Goal: Information Seeking & Learning: Learn about a topic

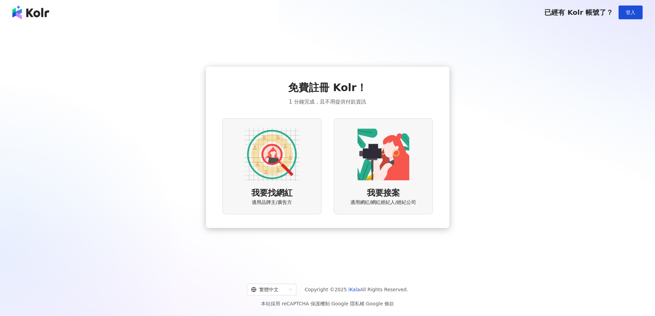
click at [280, 160] on img at bounding box center [271, 154] width 55 height 55
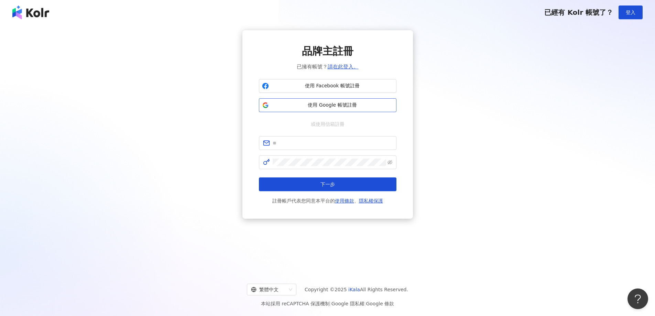
click at [311, 109] on button "使用 Google 帳號註冊" at bounding box center [327, 105] width 137 height 14
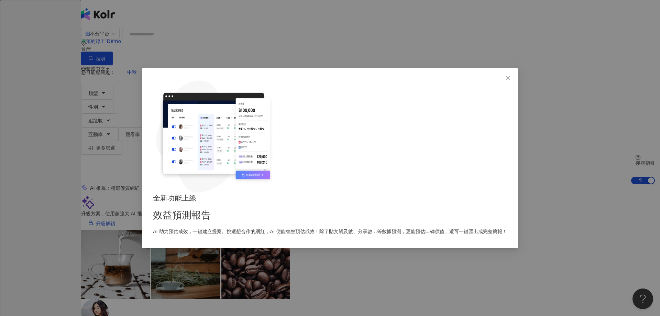
click at [254, 40] on div "全新功能上線 效益預測報告 AI 助力預估成效，一鍵建立提案。挑選想合作的網紅，AI 便能替您預估成效！除了貼文觸及數、分享數...等數據預測，更能預估口碑價…" at bounding box center [330, 158] width 660 height 316
click at [505, 80] on icon "close" at bounding box center [507, 77] width 5 height 5
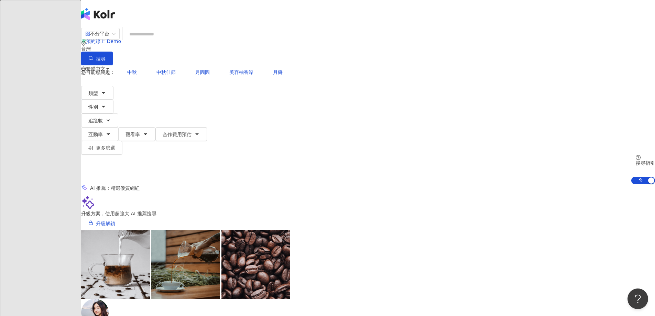
click at [181, 41] on input "search" at bounding box center [153, 33] width 56 height 13
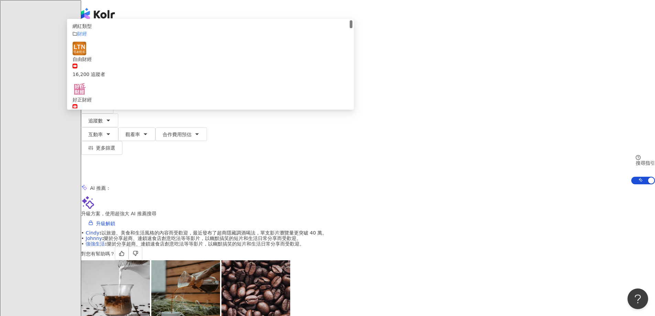
type input "**"
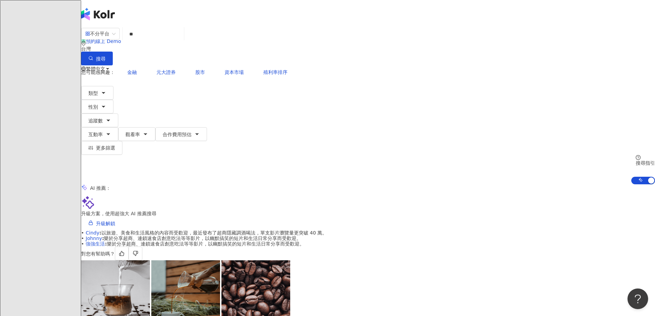
click at [103, 132] on span "互動率" at bounding box center [95, 134] width 14 height 5
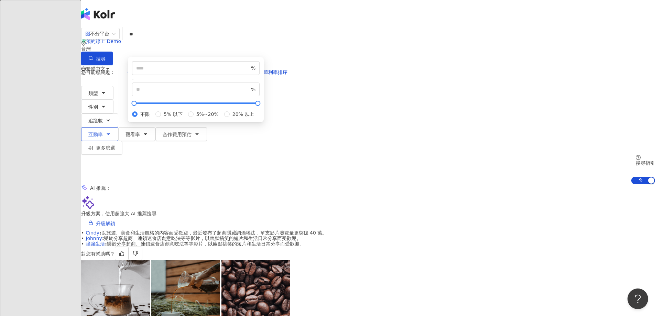
click at [103, 132] on span "互動率" at bounding box center [95, 134] width 14 height 5
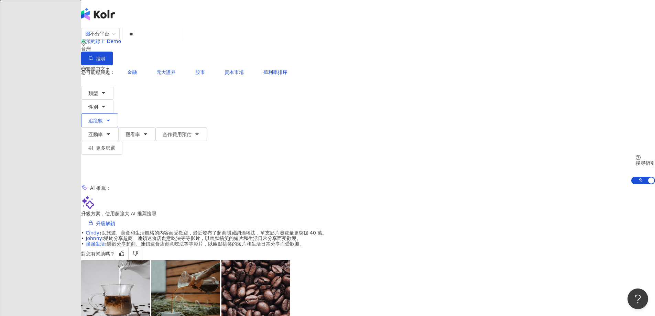
click at [103, 118] on span "追蹤數" at bounding box center [95, 120] width 14 height 5
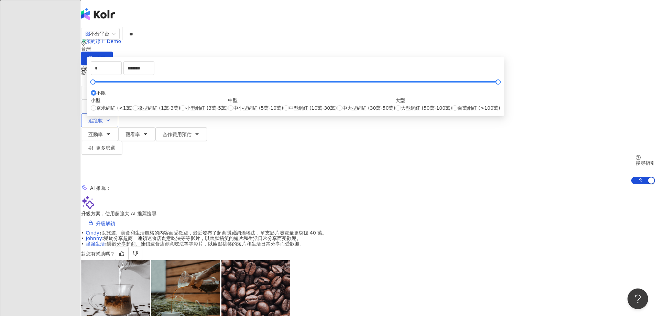
click at [103, 118] on span "追蹤數" at bounding box center [95, 120] width 14 height 5
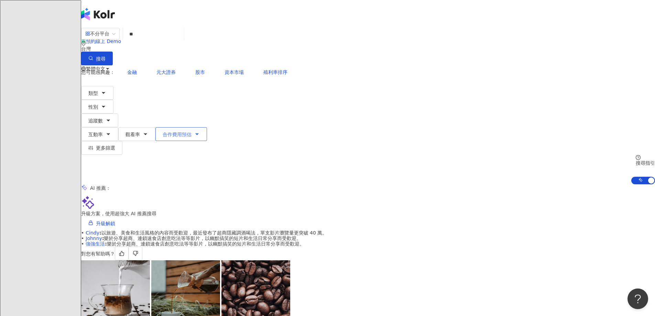
click at [191, 132] on span "合作費用預估" at bounding box center [177, 134] width 29 height 5
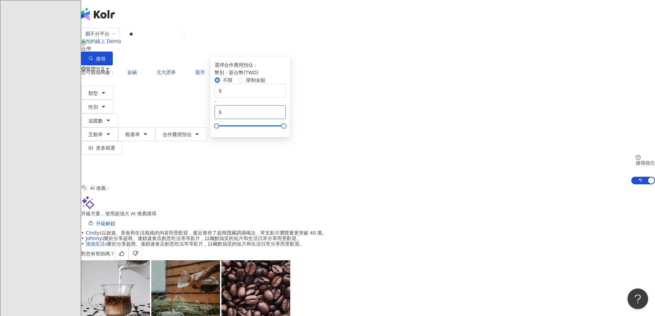
drag, startPoint x: 475, startPoint y: 127, endPoint x: 385, endPoint y: 118, distance: 90.5
click at [286, 118] on div "不限 限制金額 $ * - $ *******" at bounding box center [249, 102] width 71 height 52
type input "*****"
click at [489, 68] on div "您可能感興趣： 金融 元大證券 股市 資本市場 殖利率排序 類型 性別 追蹤數 互動率 觀看率 合作費用預估 更多篩選 % - % 不限 5% 以下 5%~2…" at bounding box center [367, 124] width 573 height 119
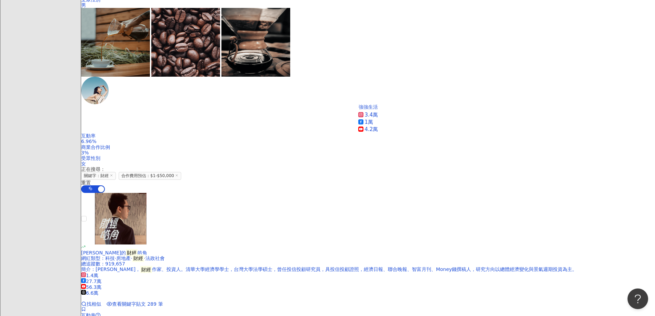
scroll to position [687, 0]
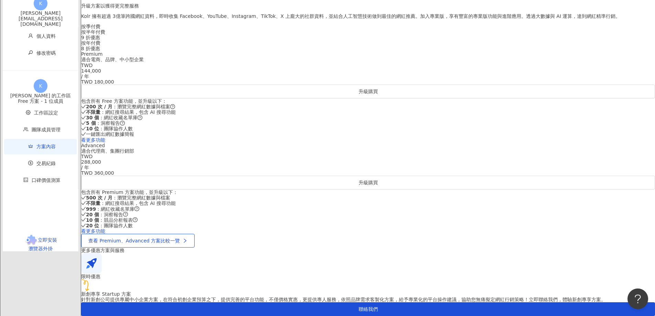
scroll to position [241, 0]
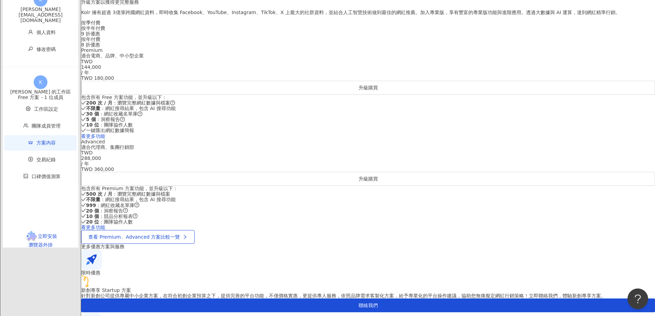
click at [323, 25] on div "按季付費" at bounding box center [367, 22] width 573 height 5
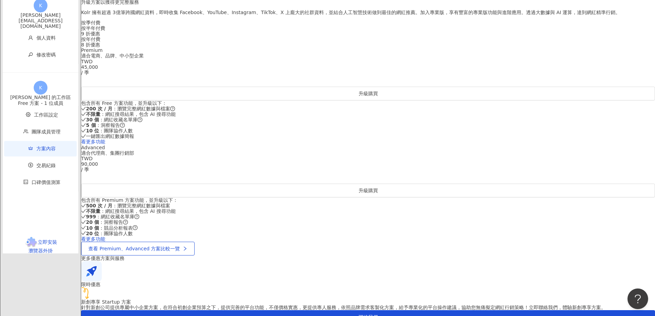
click at [240, 48] on div "升級方案以獲得更完整服務 Kolr 擁有超過 3億筆跨國網紅資料，即時收集 Facebook、YouTube、Instagram、TikTok、X 上龐大的社…" at bounding box center [367, 23] width 573 height 48
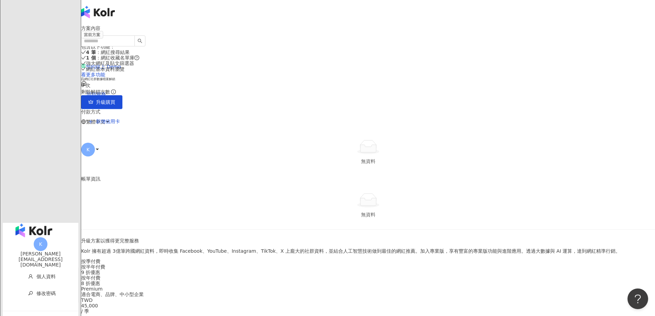
scroll to position [0, 0]
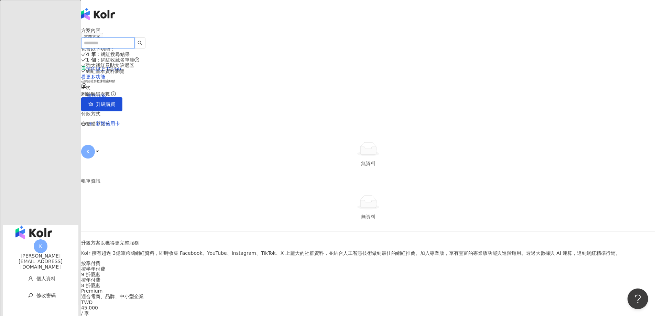
click at [135, 37] on input "search" at bounding box center [108, 42] width 54 height 11
click at [183, 17] on div "el-icon-cs 預約線上 Demo 回到服務 繁體中文 K" at bounding box center [367, 82] width 573 height 165
click at [135, 37] on input "search" at bounding box center [108, 42] width 54 height 11
type input "*"
type input "***"
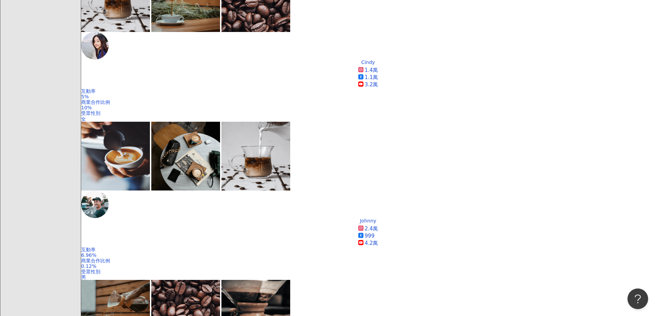
scroll to position [137, 0]
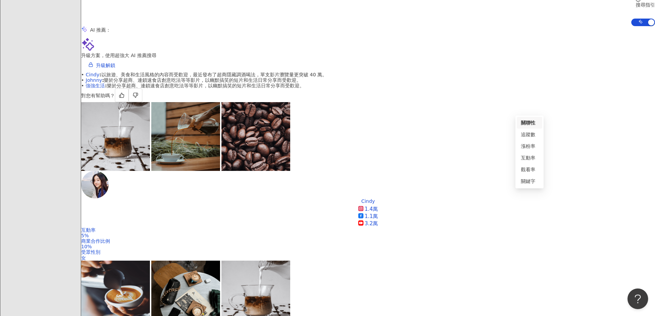
click at [528, 135] on div "追蹤數" at bounding box center [529, 135] width 17 height 8
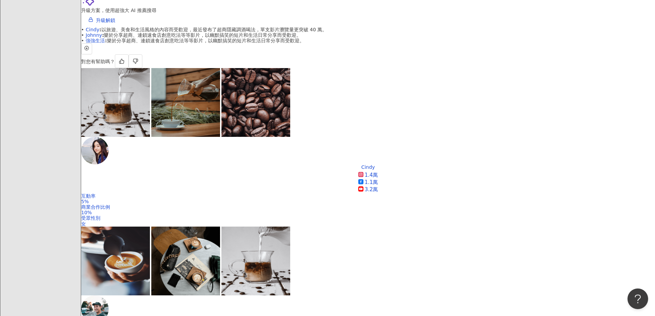
scroll to position [172, 0]
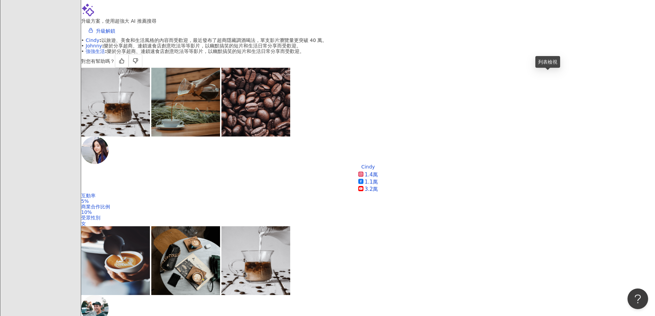
click at [526, 116] on div "漲粉率" at bounding box center [528, 112] width 25 height 12
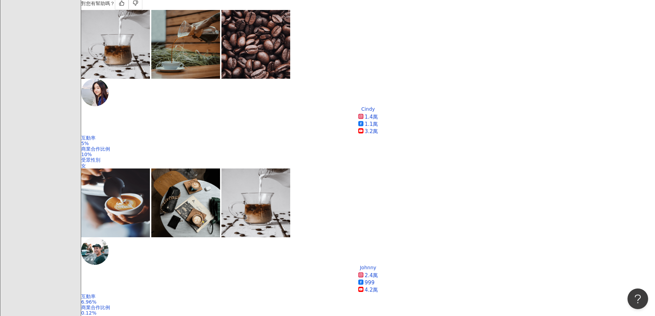
scroll to position [69, 0]
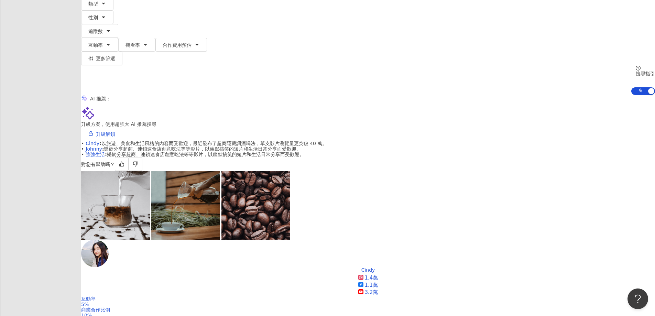
click at [530, 228] on div "互動率" at bounding box center [529, 227] width 17 height 8
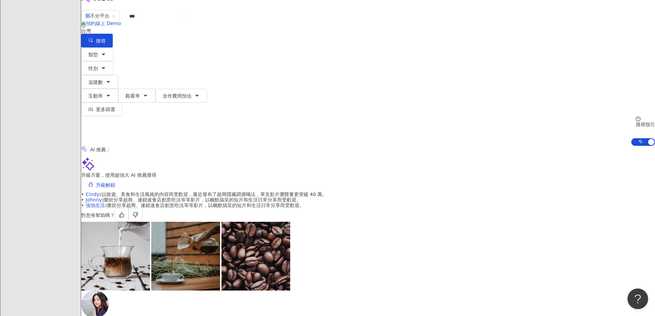
scroll to position [34, 0]
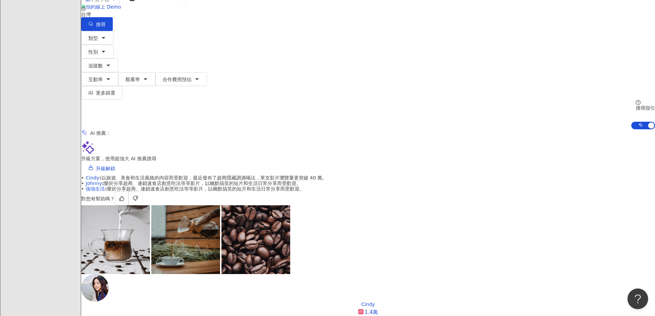
click at [532, 271] on div "觀看率" at bounding box center [529, 273] width 17 height 8
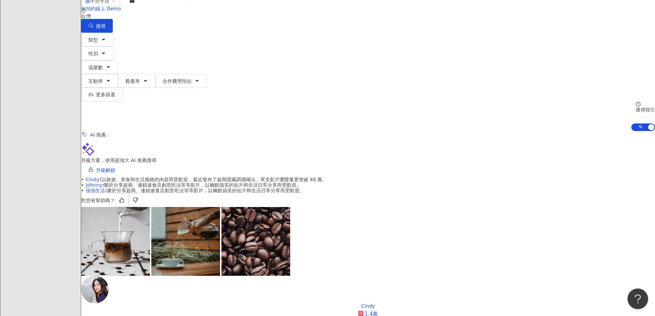
scroll to position [137, 0]
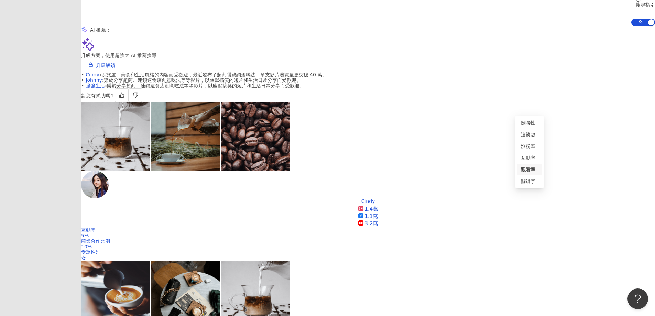
click at [524, 181] on div "關鍵字" at bounding box center [529, 181] width 17 height 8
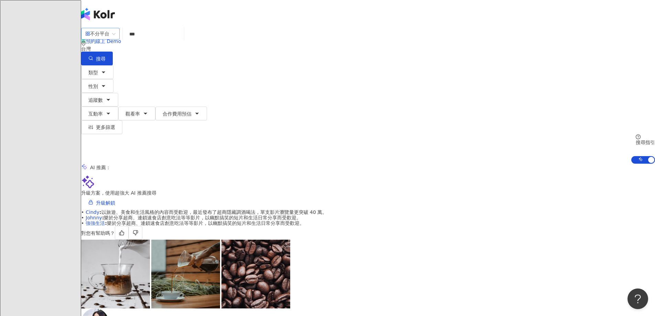
drag, startPoint x: 222, startPoint y: 38, endPoint x: 180, endPoint y: 34, distance: 42.2
click at [189, 33] on div "不分平台 *** 台灣 搜尋 30f7f5de-d3b4-4e05-a360-08145e1eb683 清流君 23,763 追蹤者 [DEMOGRAPHIC…" at bounding box center [367, 46] width 573 height 38
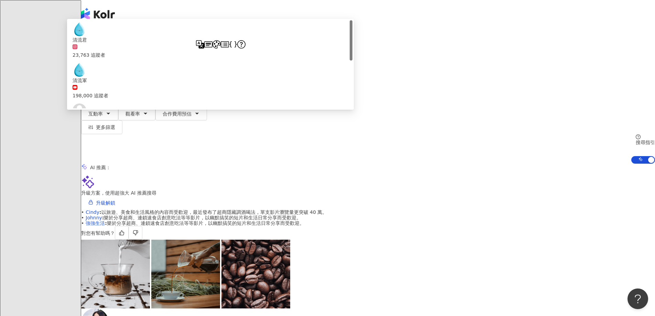
type input "*"
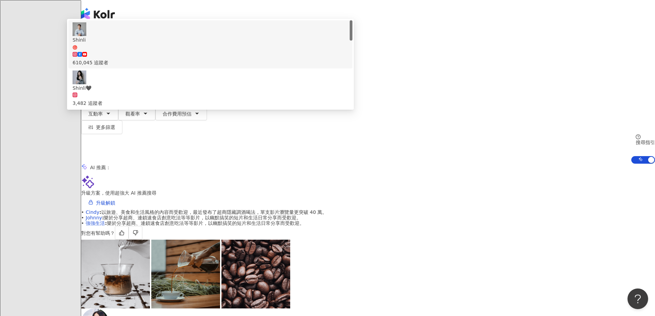
type input "*******"
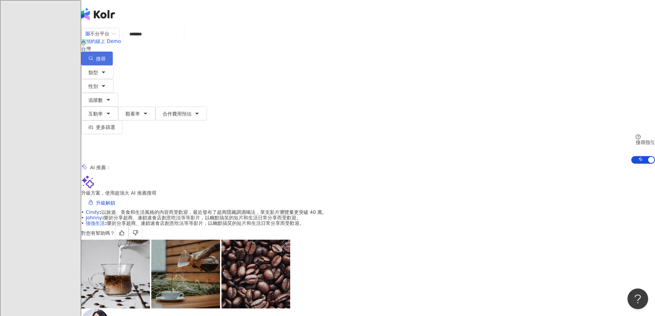
click at [105, 56] on span "搜尋" at bounding box center [101, 58] width 10 height 5
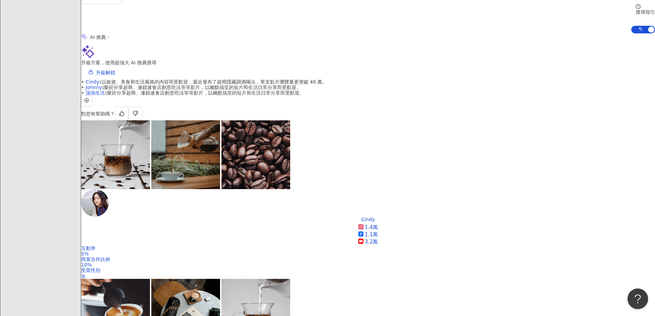
scroll to position [103, 0]
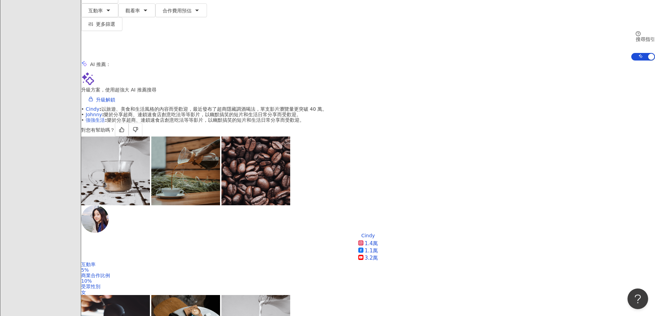
click at [523, 158] on div "關聯性" at bounding box center [529, 157] width 17 height 8
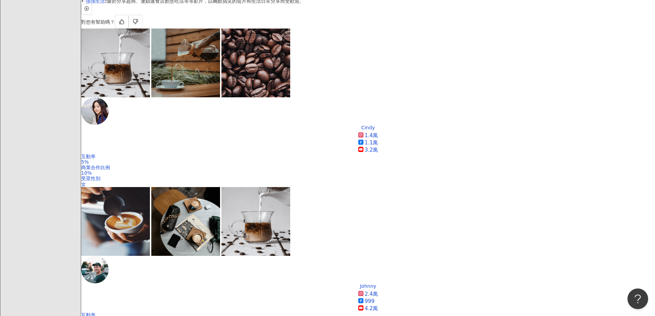
scroll to position [137, 0]
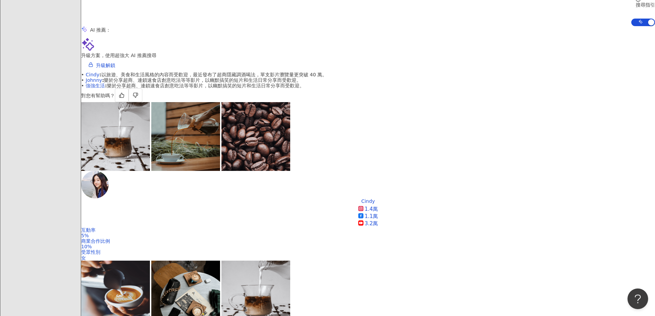
click at [531, 137] on div "追蹤數" at bounding box center [529, 135] width 17 height 8
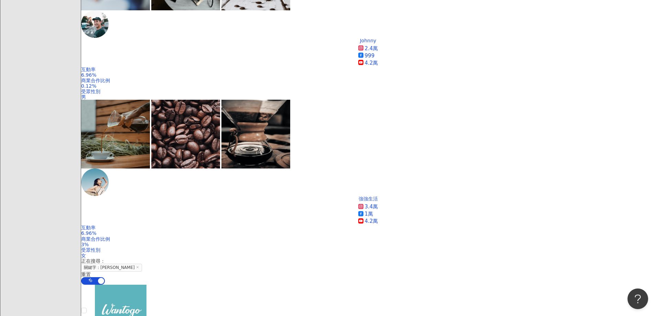
scroll to position [481, 0]
